Goal: Task Accomplishment & Management: Manage account settings

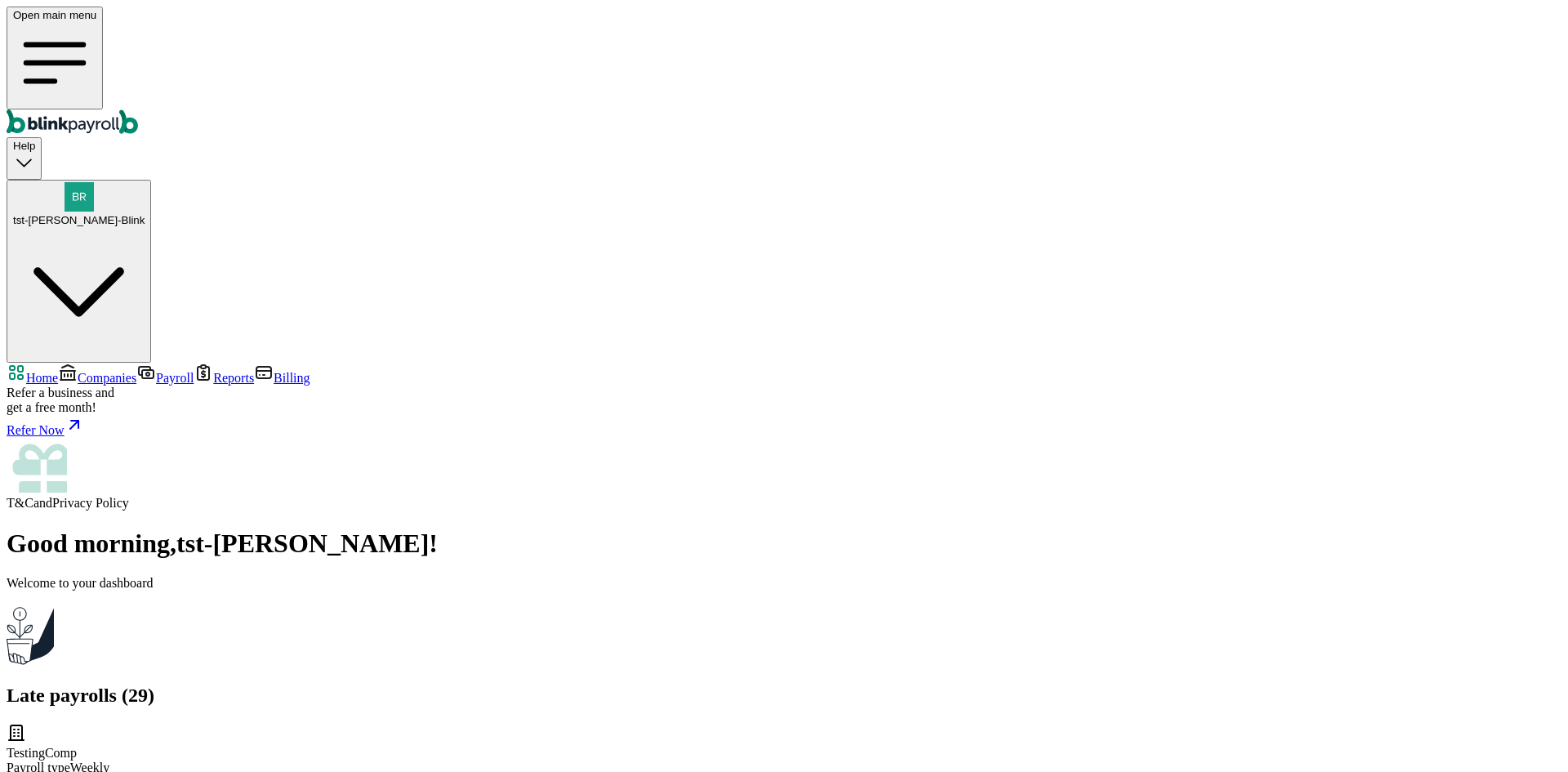
click at [87, 371] on span "Companies" at bounding box center [107, 378] width 59 height 14
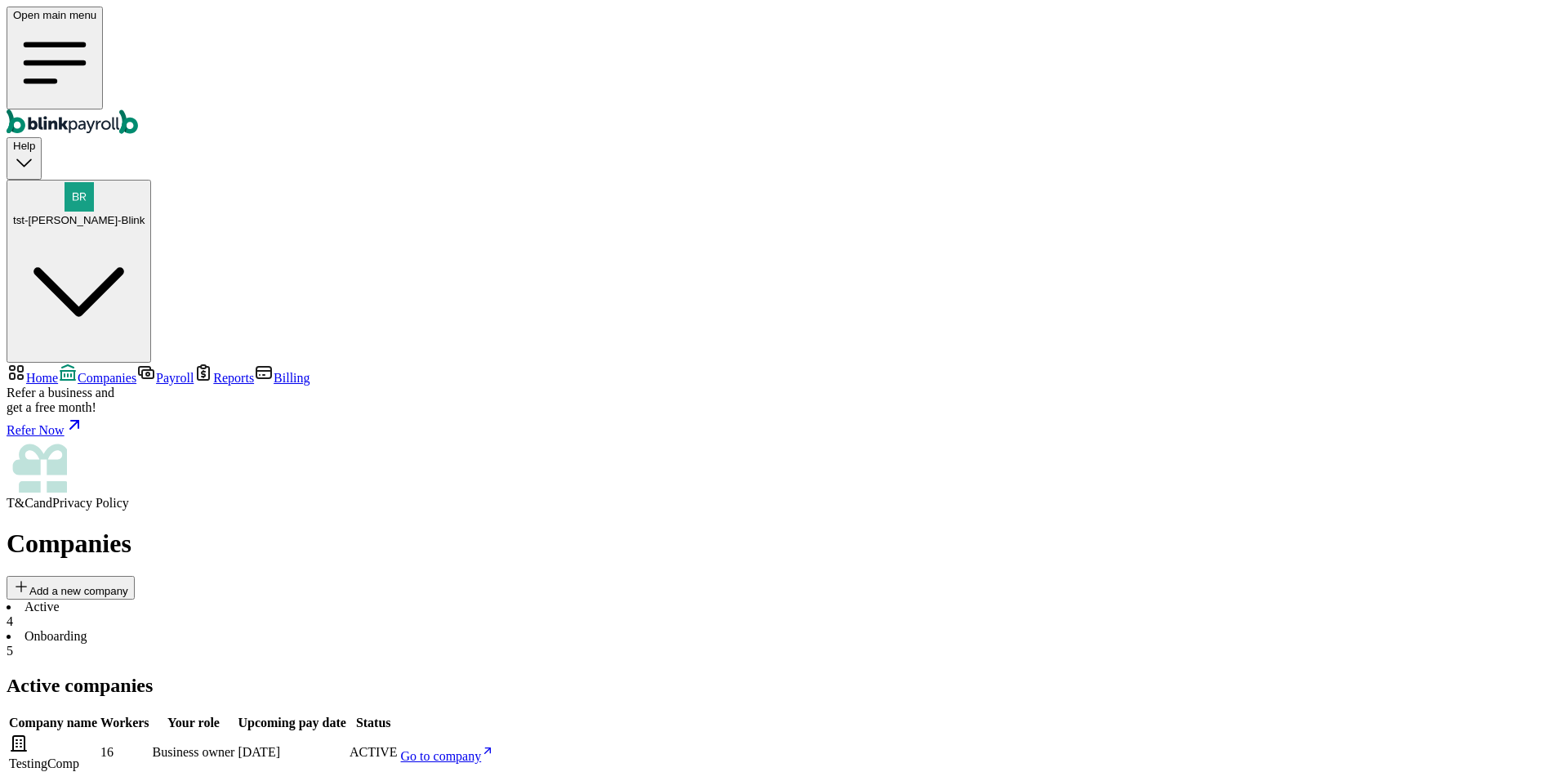
click at [482, 749] on span "Go to company" at bounding box center [441, 756] width 81 height 14
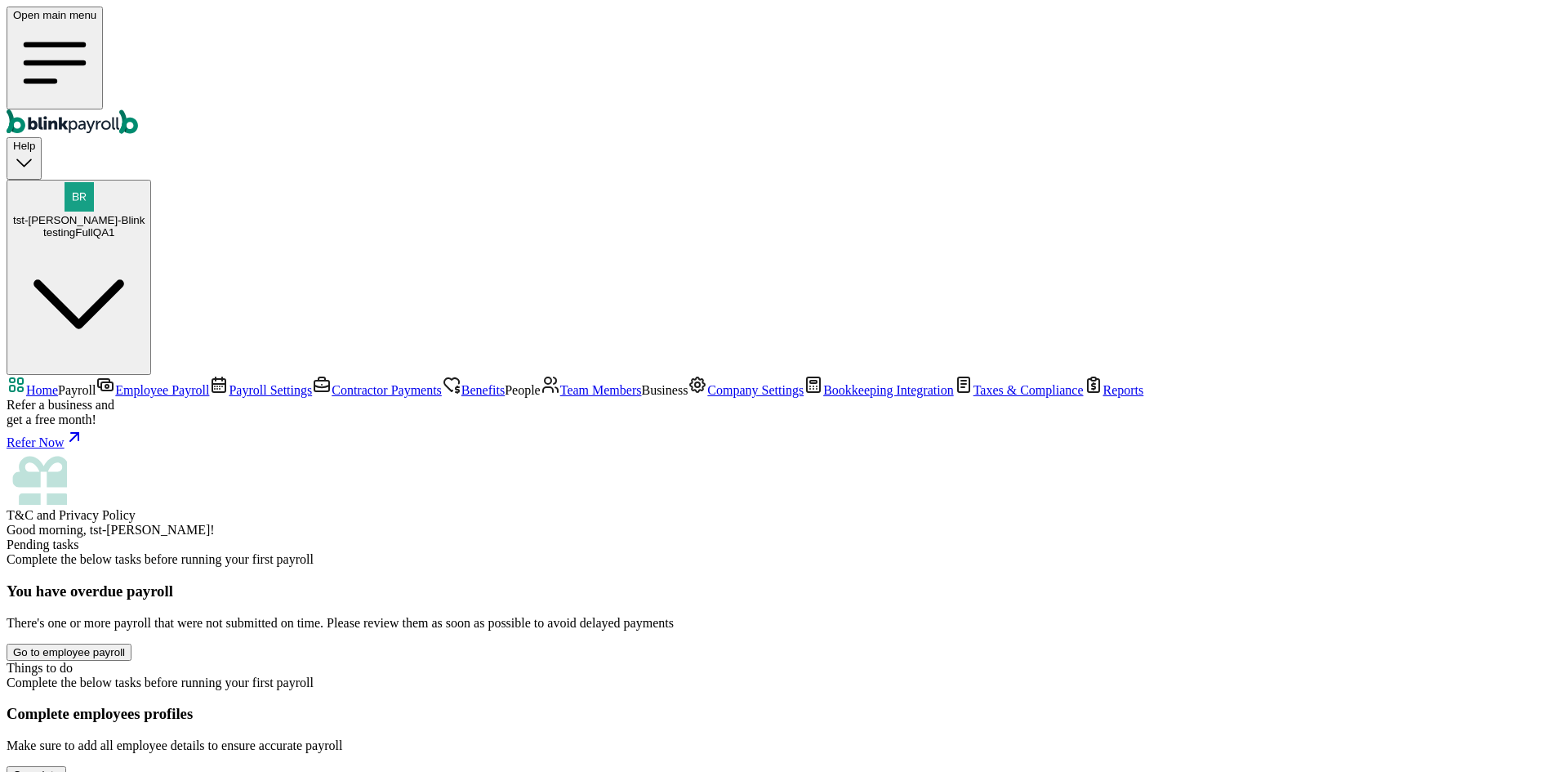
click at [560, 384] on span "Team Members" at bounding box center [601, 390] width 82 height 14
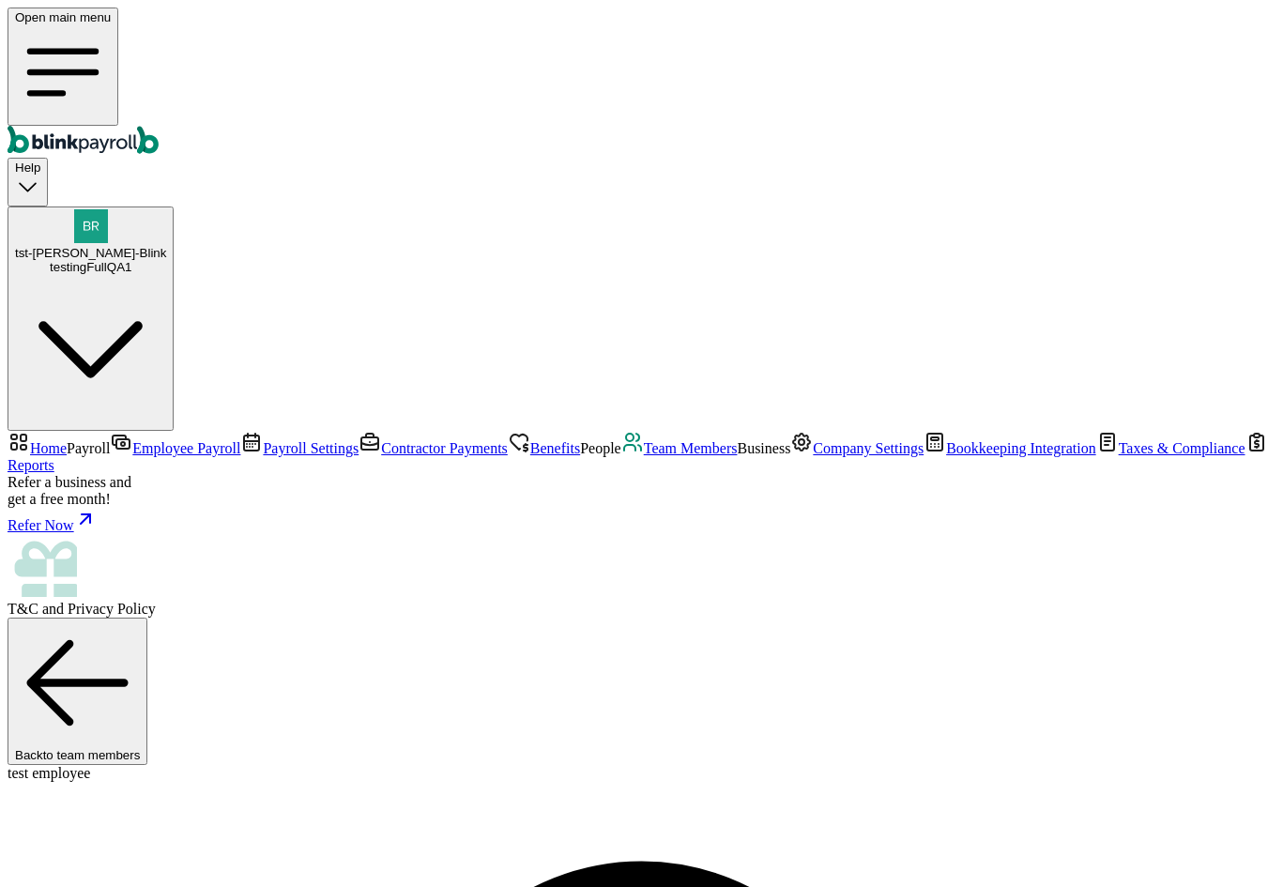
select select "2025"
